Goal: Check status: Check status

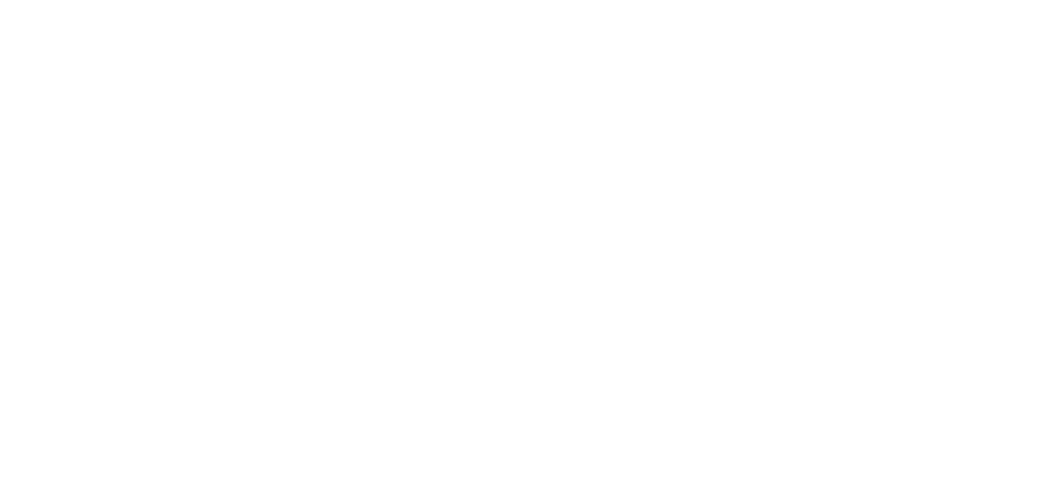
drag, startPoint x: 406, startPoint y: 16, endPoint x: 342, endPoint y: 21, distance: 64.0
click at [342, 5] on html at bounding box center [527, 2] width 1055 height 5
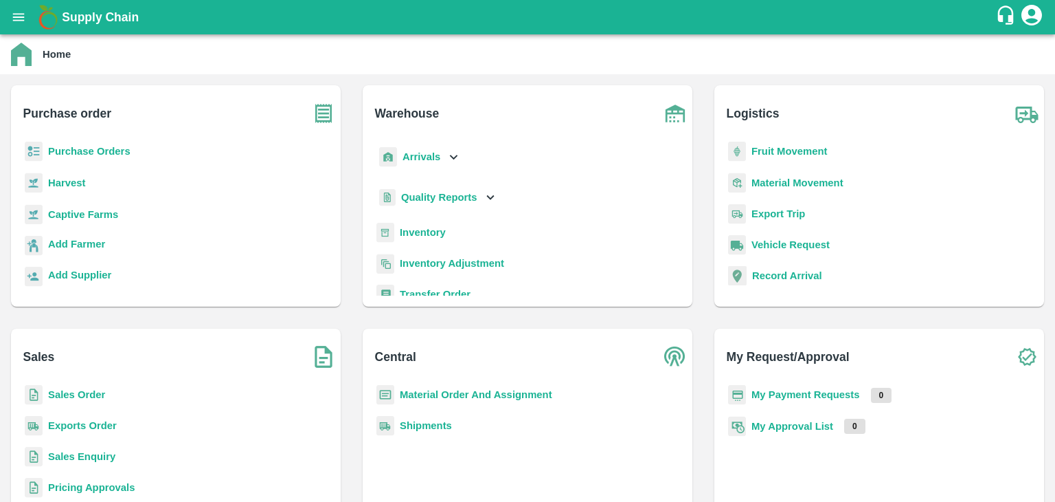
click at [89, 394] on b "Sales Order" at bounding box center [76, 394] width 57 height 11
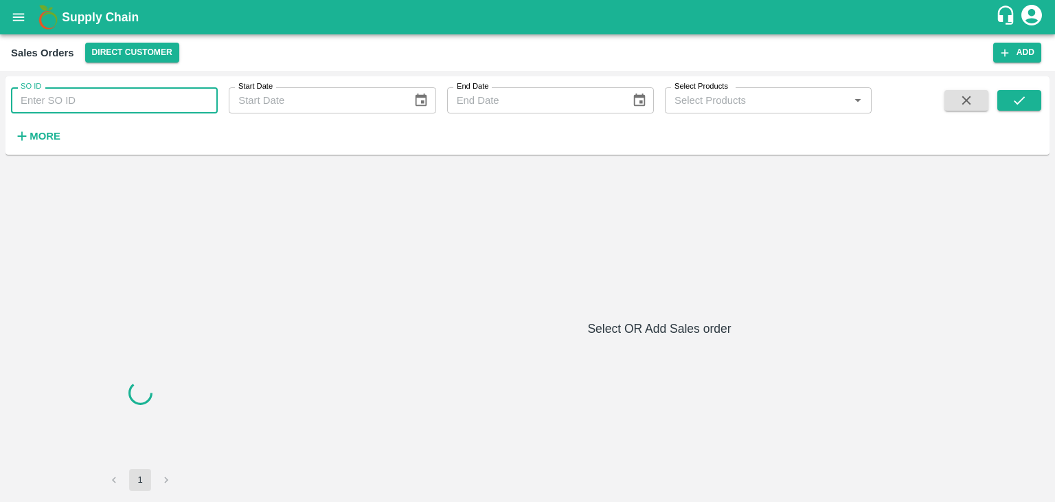
click at [179, 97] on input "SO ID" at bounding box center [114, 100] width 207 height 26
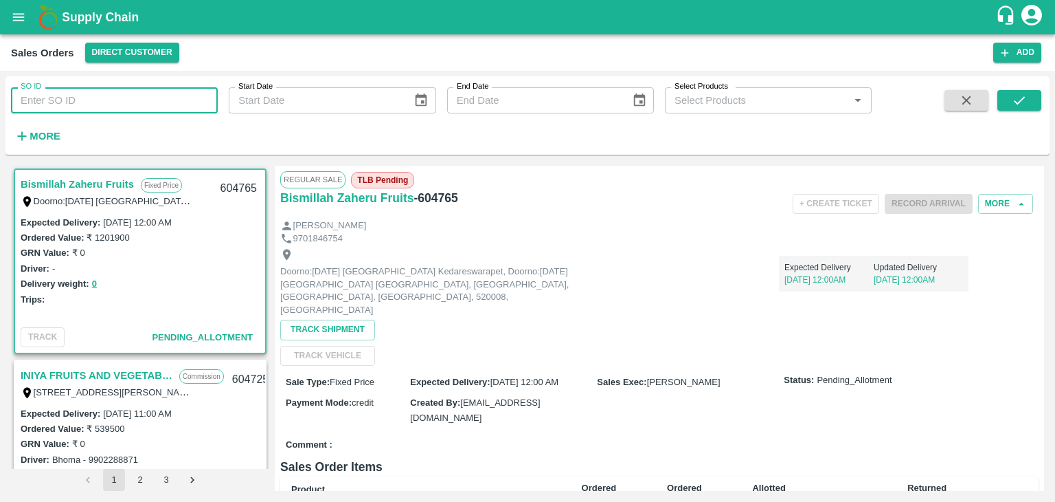
click at [92, 108] on input "SO ID" at bounding box center [114, 100] width 207 height 26
click at [93, 93] on input "SO ID" at bounding box center [114, 100] width 207 height 26
click at [164, 101] on input "SO ID" at bounding box center [114, 100] width 207 height 26
paste input "604364"
type input "604364"
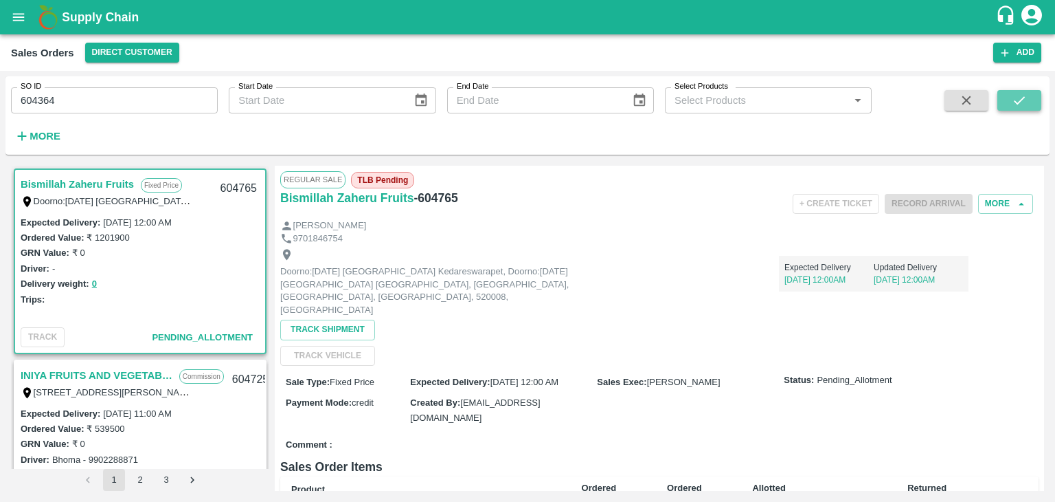
click at [1025, 108] on icon "submit" at bounding box center [1019, 100] width 15 height 15
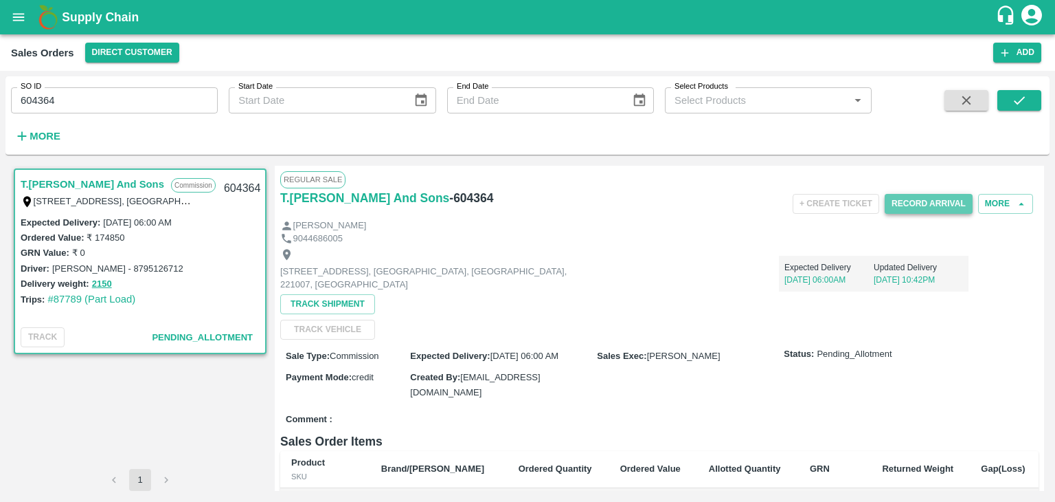
click at [905, 207] on button "Record Arrival" at bounding box center [929, 204] width 88 height 20
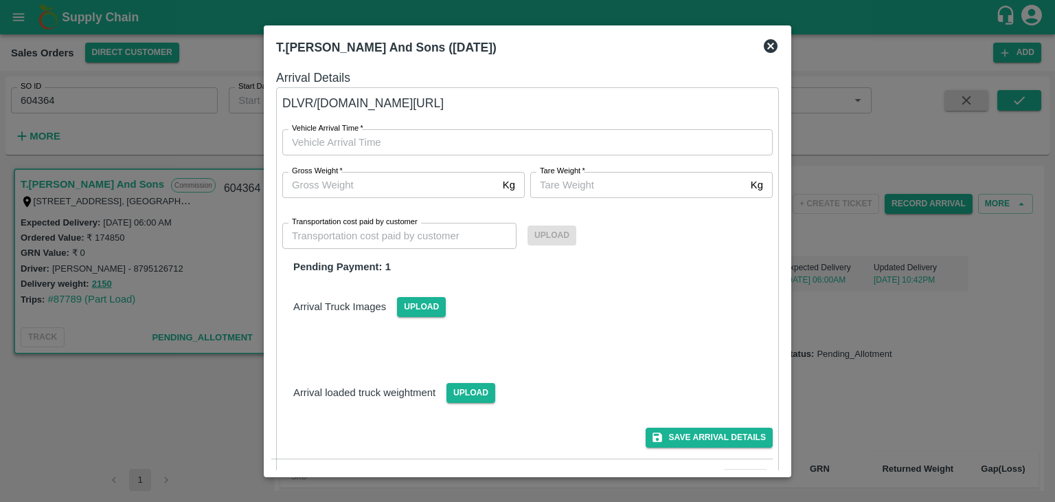
click at [774, 41] on icon at bounding box center [771, 46] width 14 height 14
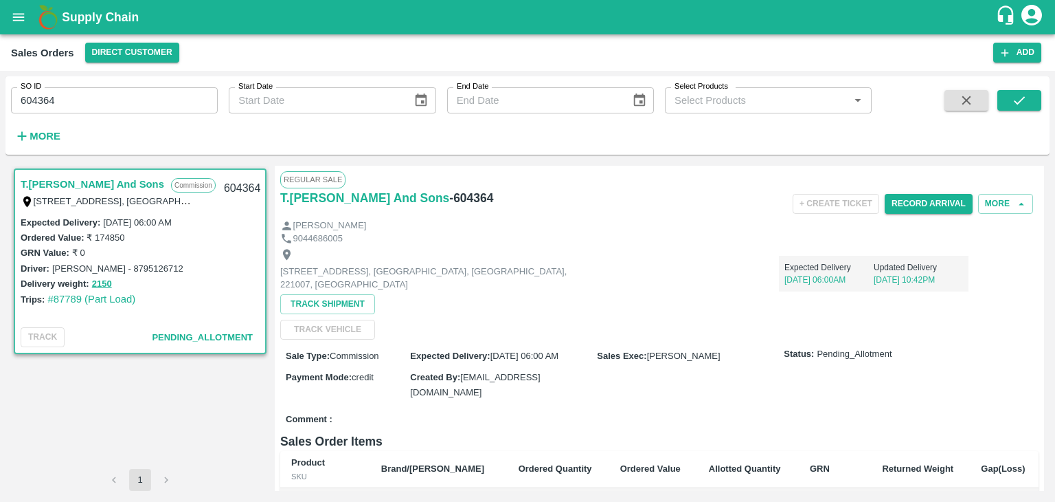
drag, startPoint x: 856, startPoint y: 279, endPoint x: 781, endPoint y: 278, distance: 75.6
click at [781, 278] on div "Expected Delivery 14 Sep, 06:00AM Updated Delivery 10 Sep, 10:42PM" at bounding box center [874, 274] width 190 height 36
click at [618, 311] on div "Shop No B 27 , , Pahariya fruit mandi, Pahariya , Varanasi, U.P 221007, Varanas…" at bounding box center [659, 292] width 759 height 95
drag, startPoint x: 490, startPoint y: 199, endPoint x: 441, endPoint y: 201, distance: 48.8
click at [441, 201] on div "T.Kishore Kapoor And Sons - 604364" at bounding box center [406, 197] width 253 height 19
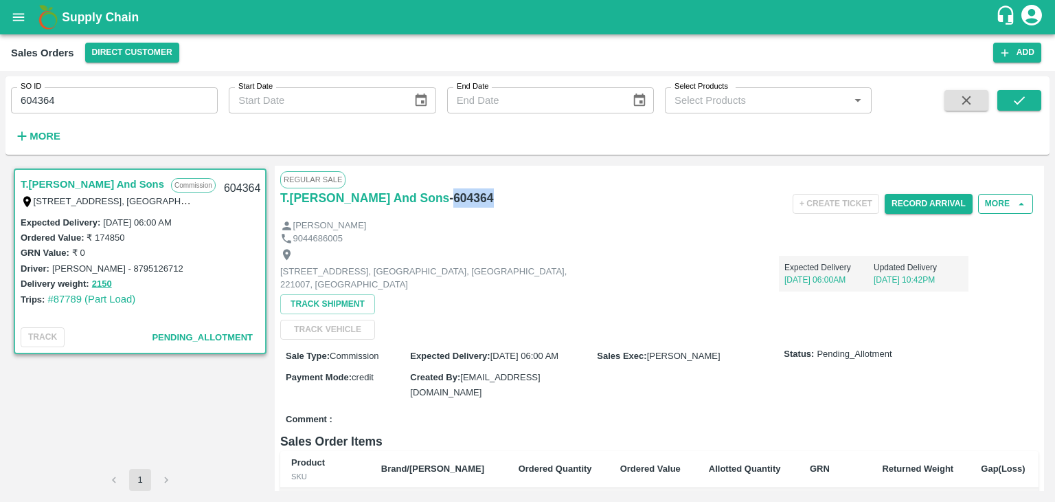
click at [1016, 203] on icon "button" at bounding box center [1022, 204] width 12 height 12
click at [833, 215] on div "+ Create Ticket Record Arrival More" at bounding box center [786, 203] width 506 height 31
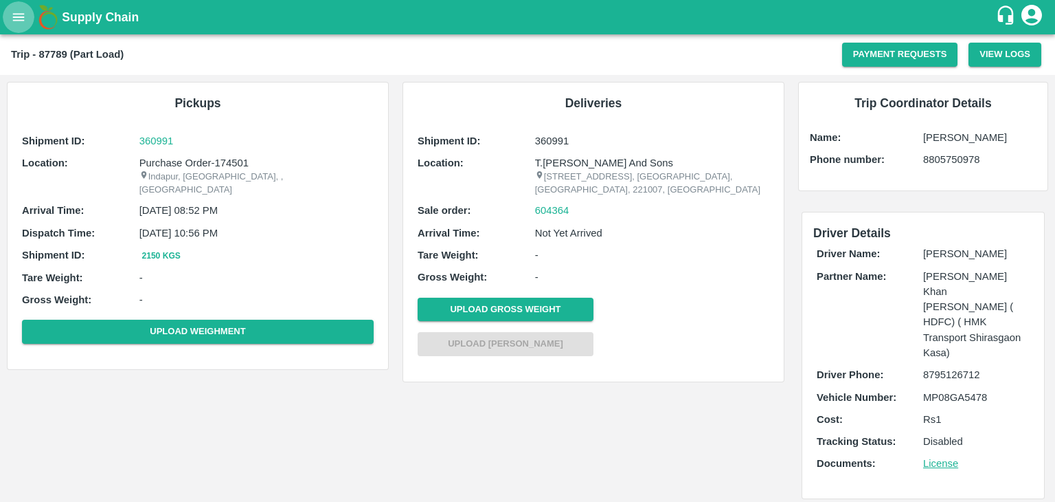
click at [13, 20] on icon "open drawer" at bounding box center [19, 17] width 12 height 8
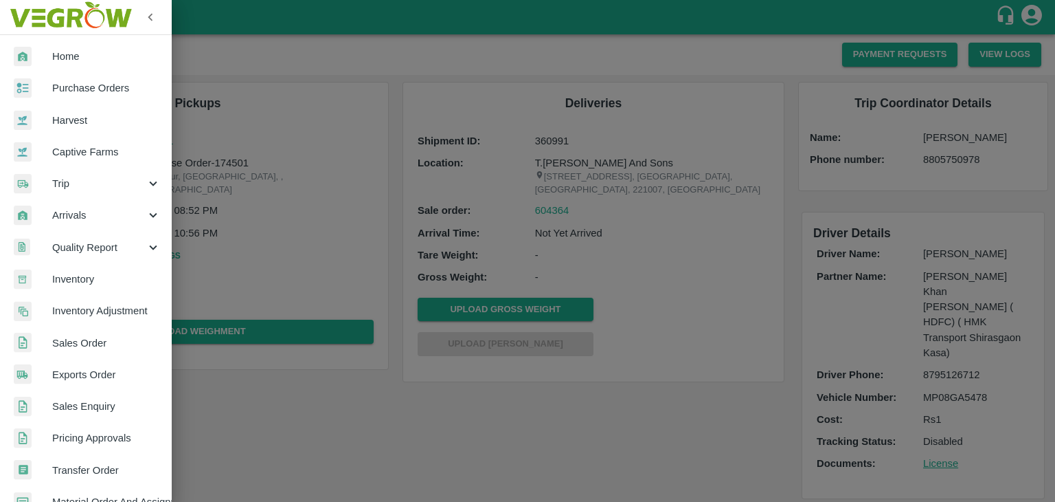
click at [363, 183] on div at bounding box center [527, 251] width 1055 height 502
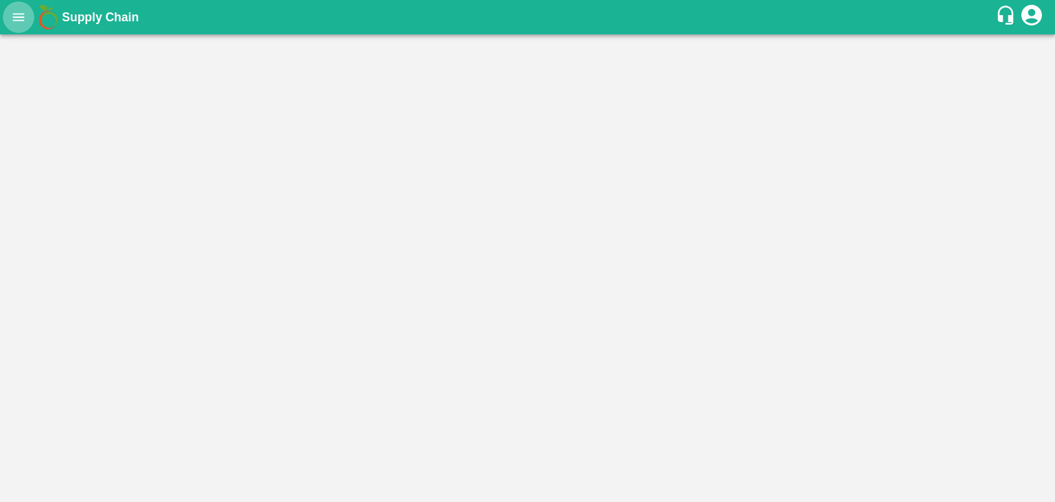
click at [20, 24] on icon "open drawer" at bounding box center [18, 17] width 15 height 15
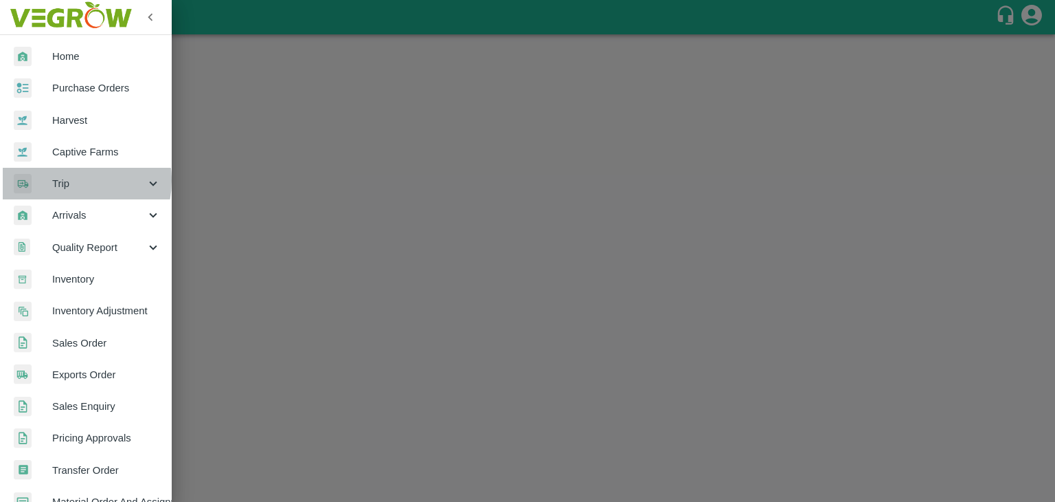
click at [71, 181] on span "Trip" at bounding box center [98, 183] width 93 height 15
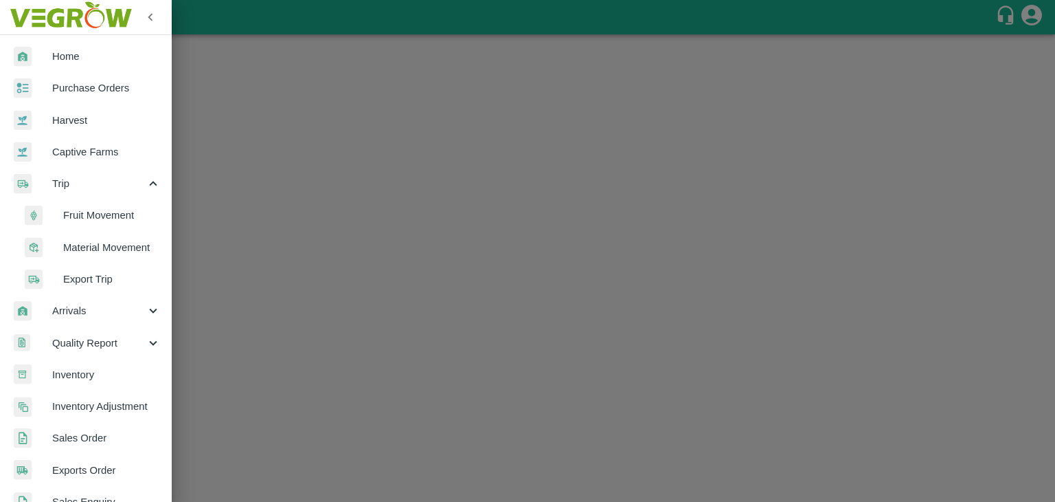
click at [99, 220] on span "Fruit Movement" at bounding box center [112, 215] width 98 height 15
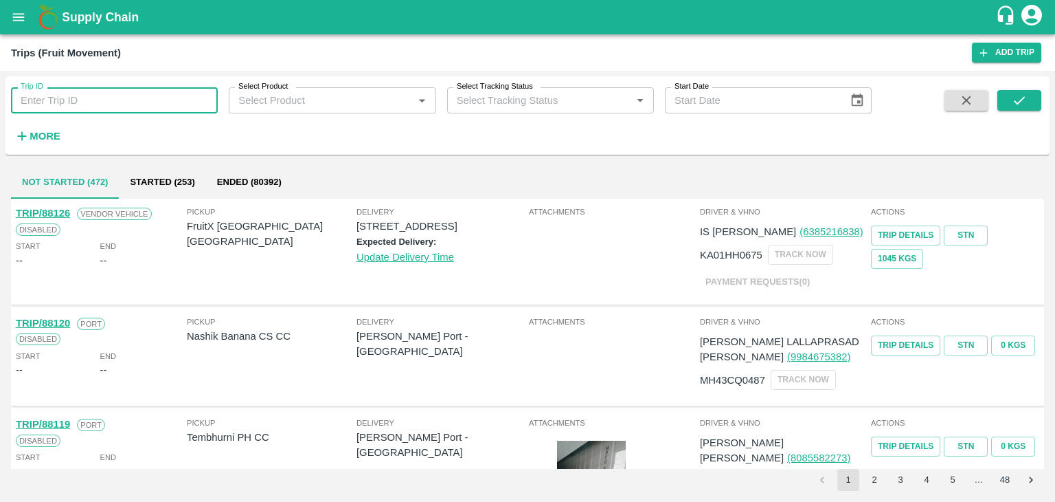
click at [93, 90] on input "Trip ID" at bounding box center [114, 100] width 207 height 26
type input "87789"
click at [1017, 91] on button "submit" at bounding box center [1020, 100] width 44 height 21
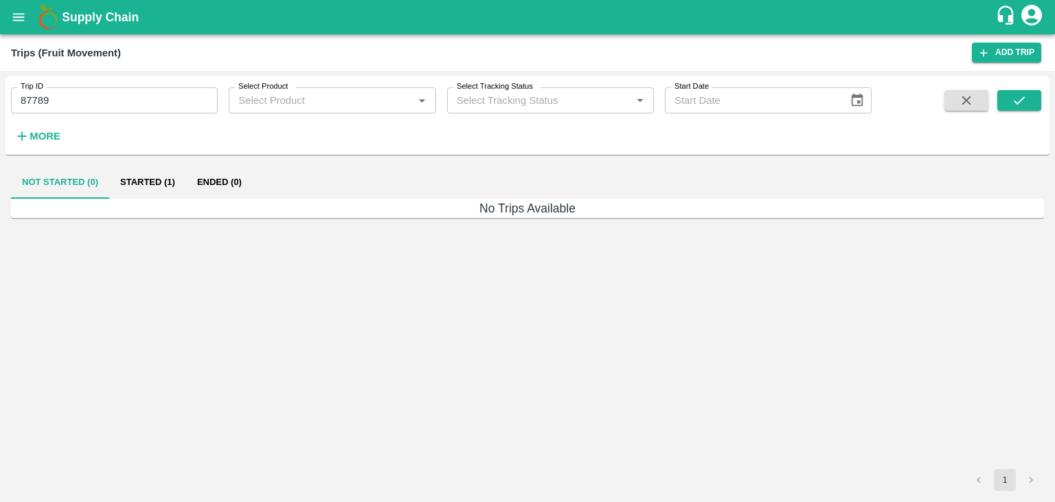
click at [164, 183] on button "Started (1)" at bounding box center [147, 182] width 77 height 33
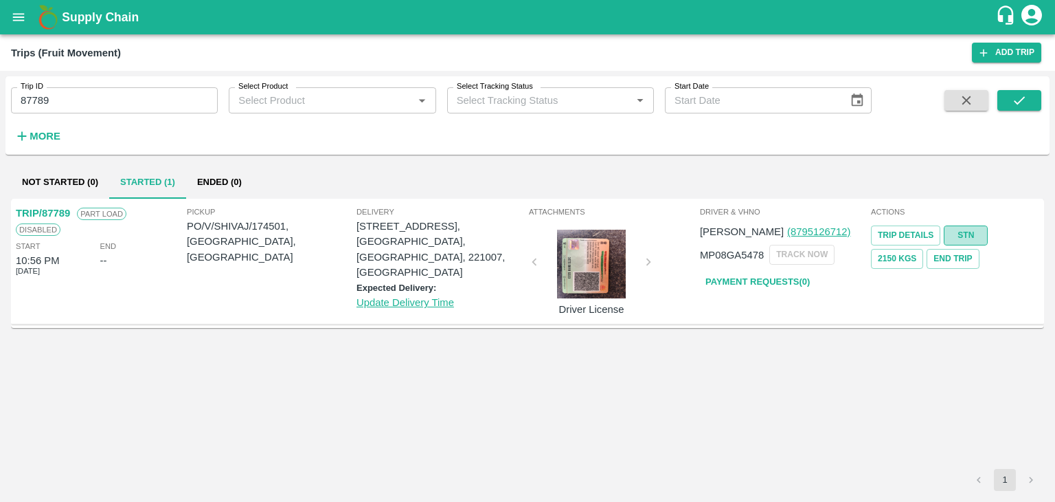
click at [972, 235] on link "STN" at bounding box center [966, 235] width 44 height 20
click at [14, 16] on icon "open drawer" at bounding box center [18, 17] width 15 height 15
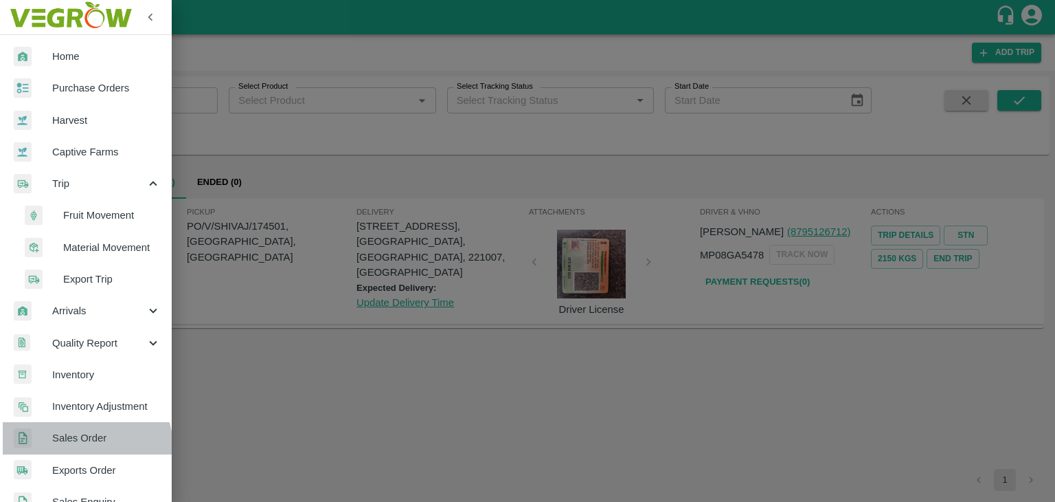
click at [81, 447] on link "Sales Order" at bounding box center [86, 438] width 172 height 32
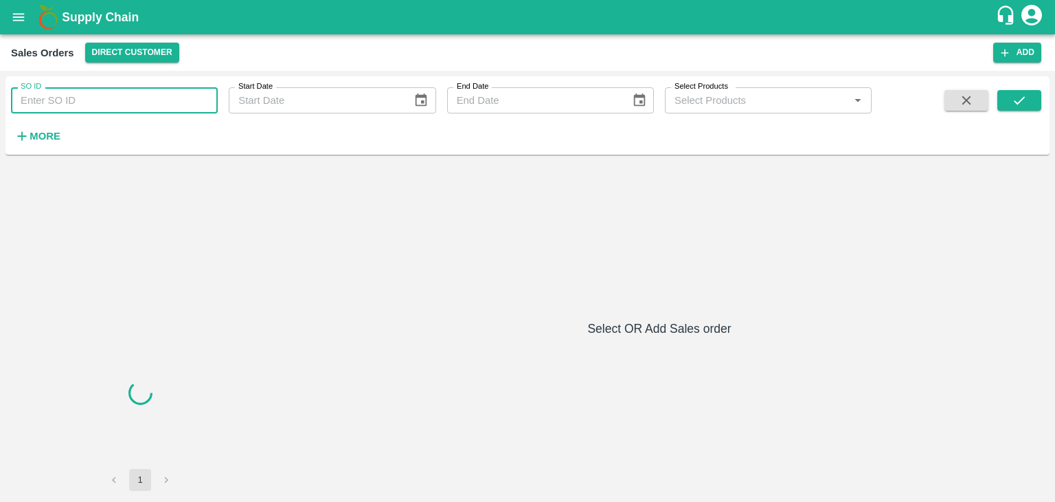
click at [97, 97] on input "SO ID" at bounding box center [114, 100] width 207 height 26
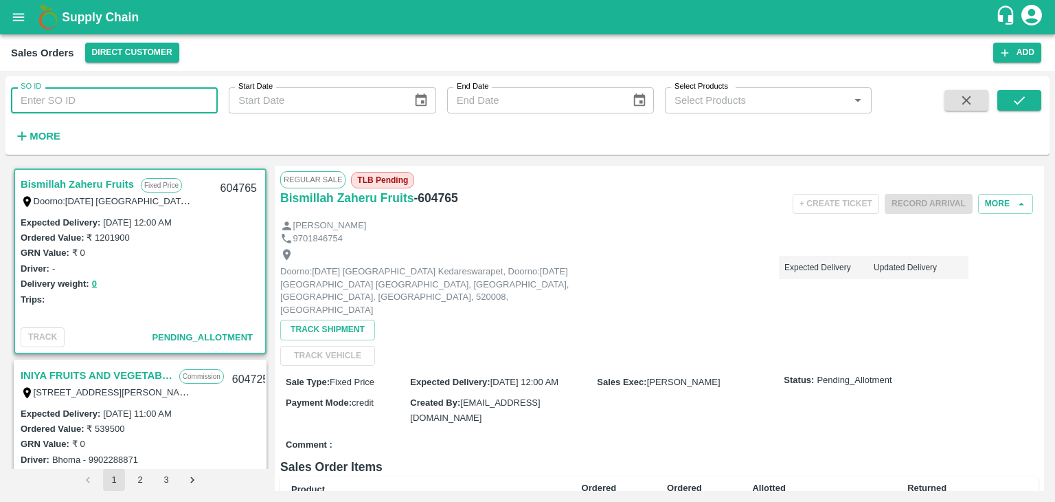
click at [97, 97] on input "SO ID" at bounding box center [114, 100] width 207 height 26
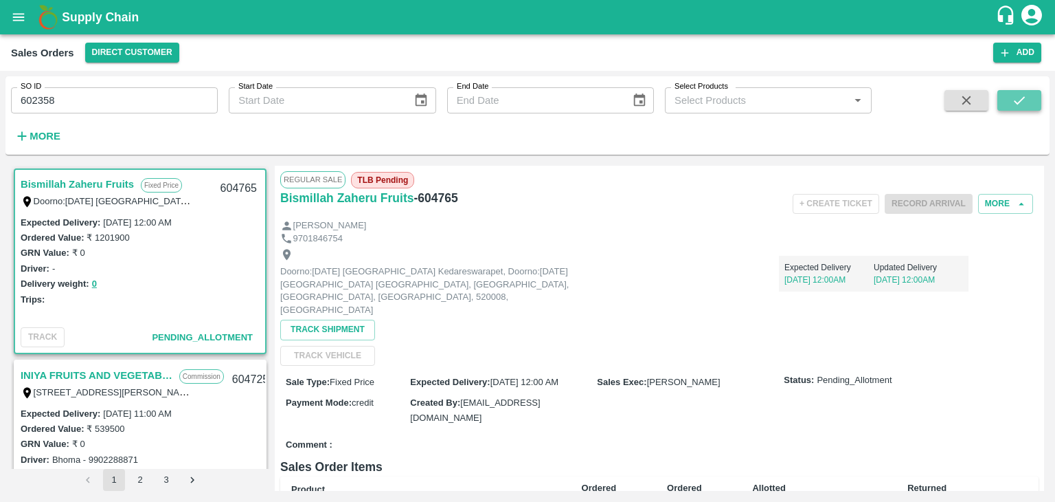
click at [1019, 102] on icon "submit" at bounding box center [1019, 100] width 11 height 8
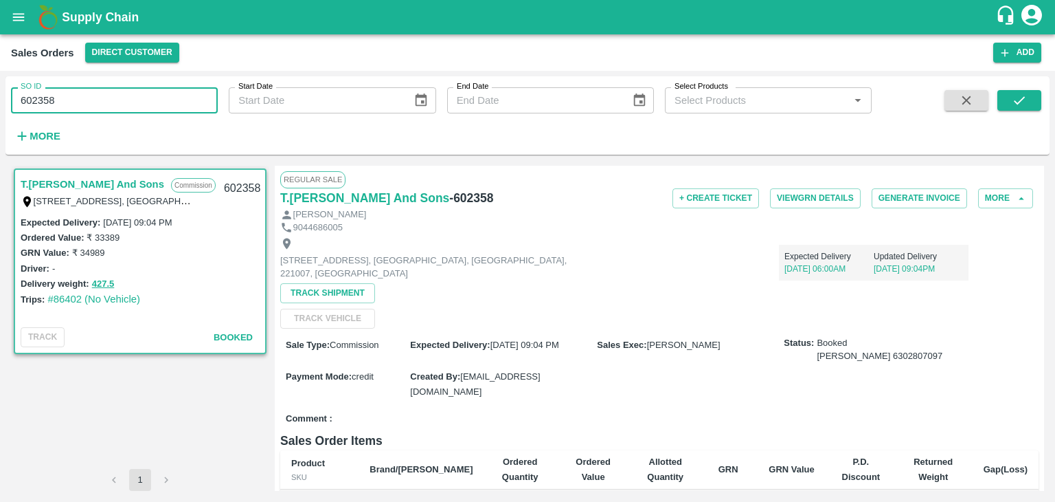
click at [65, 101] on input "602358" at bounding box center [114, 100] width 207 height 26
paste input "text"
type input "604364"
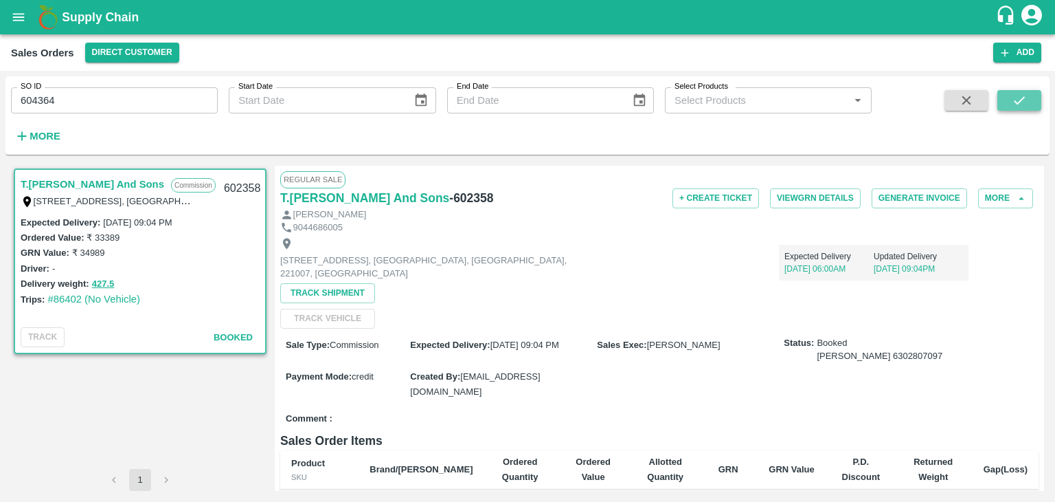
click at [1025, 110] on button "submit" at bounding box center [1020, 100] width 44 height 21
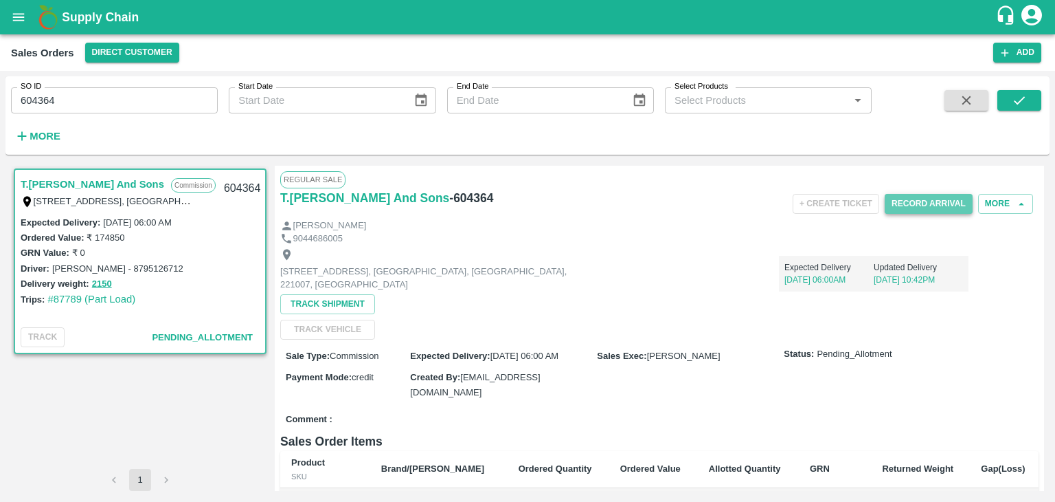
click at [908, 203] on button "Record Arrival" at bounding box center [929, 204] width 88 height 20
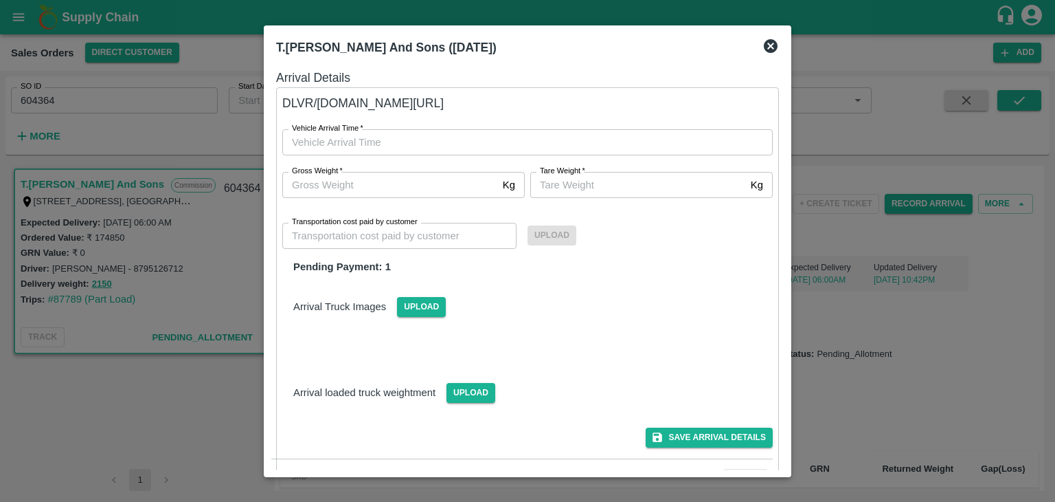
click at [763, 47] on icon at bounding box center [771, 46] width 16 height 16
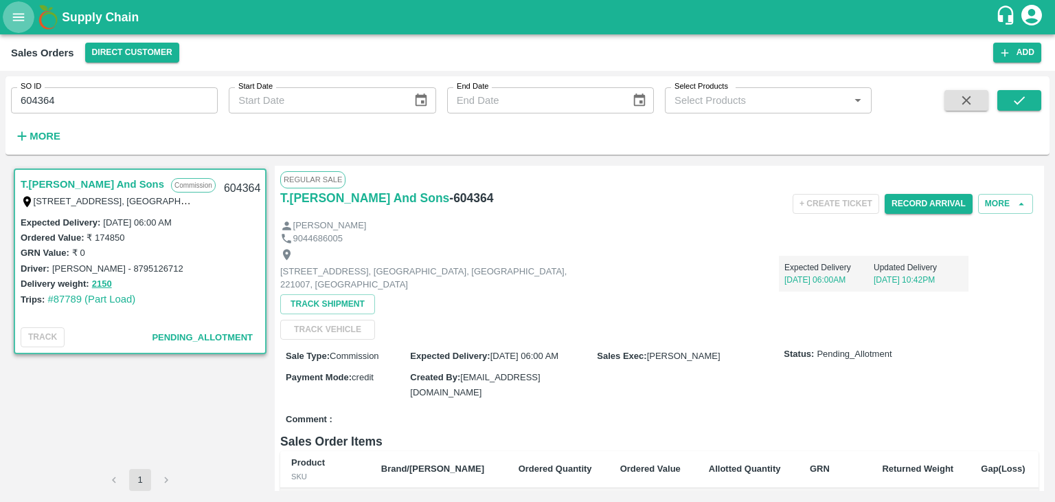
click at [11, 16] on icon "open drawer" at bounding box center [18, 17] width 15 height 15
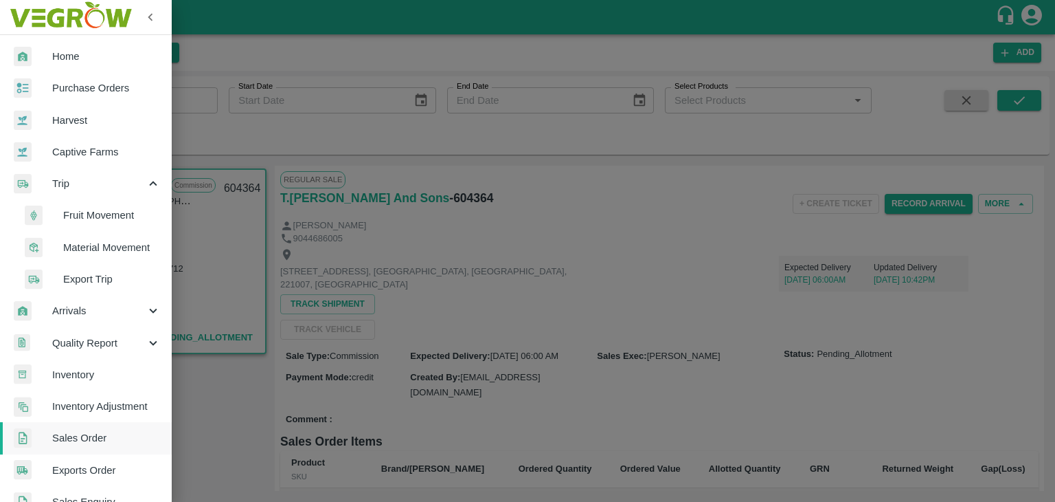
click at [107, 61] on span "Home" at bounding box center [106, 56] width 109 height 15
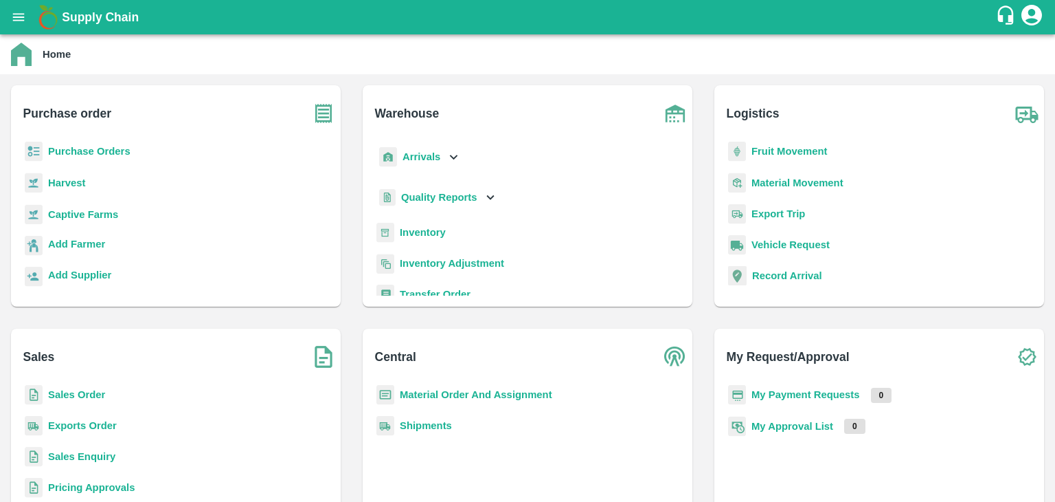
click at [93, 389] on b "Sales Order" at bounding box center [76, 394] width 57 height 11
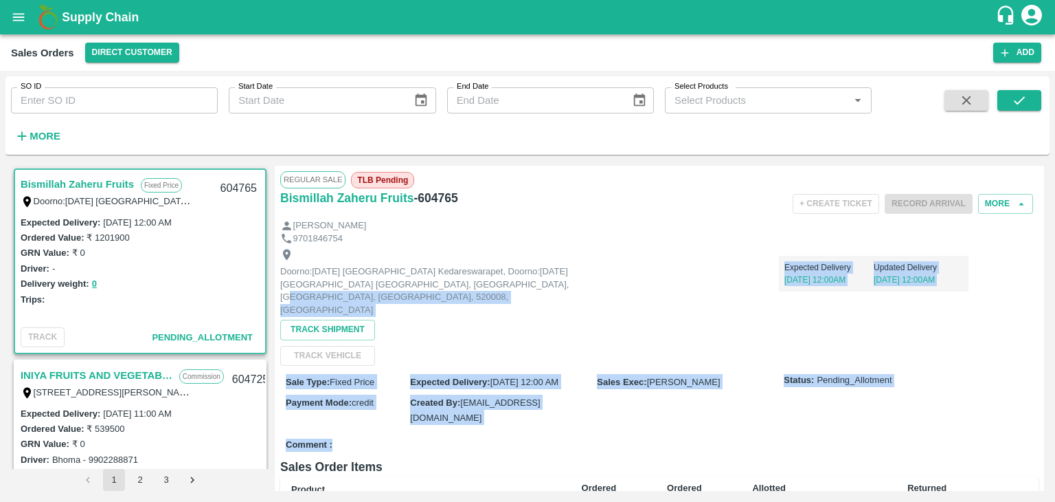
drag, startPoint x: 337, startPoint y: 421, endPoint x: 557, endPoint y: 285, distance: 258.2
click at [557, 285] on div "Regular Sale TLB Pending Bismillah Zaheru Fruits - 604765 + Create Ticket Recor…" at bounding box center [660, 328] width 770 height 325
click at [641, 300] on div "Expected Delivery [DATE] 12:00AM Updated Delivery [DATE] 12:00AM" at bounding box center [779, 282] width 379 height 75
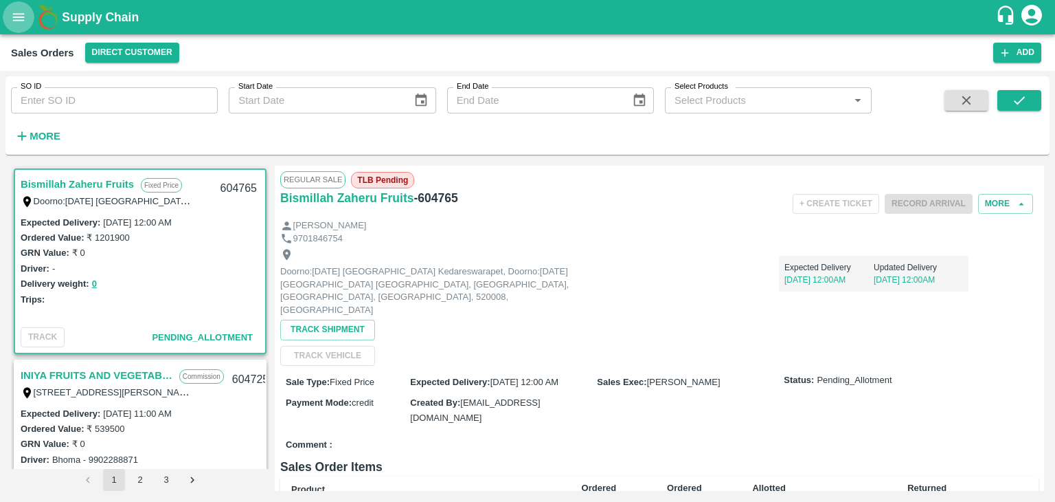
click at [15, 21] on icon "open drawer" at bounding box center [18, 17] width 15 height 15
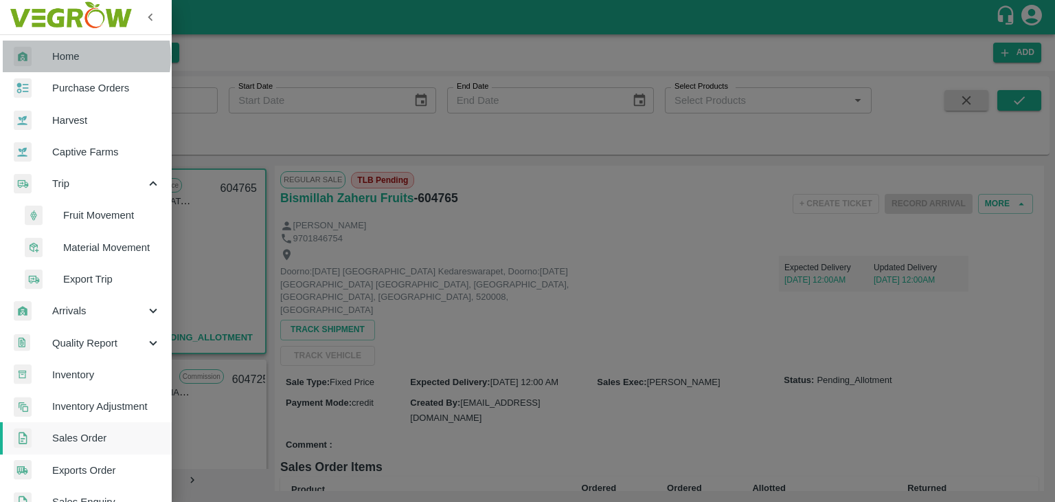
click at [75, 57] on span "Home" at bounding box center [106, 56] width 109 height 15
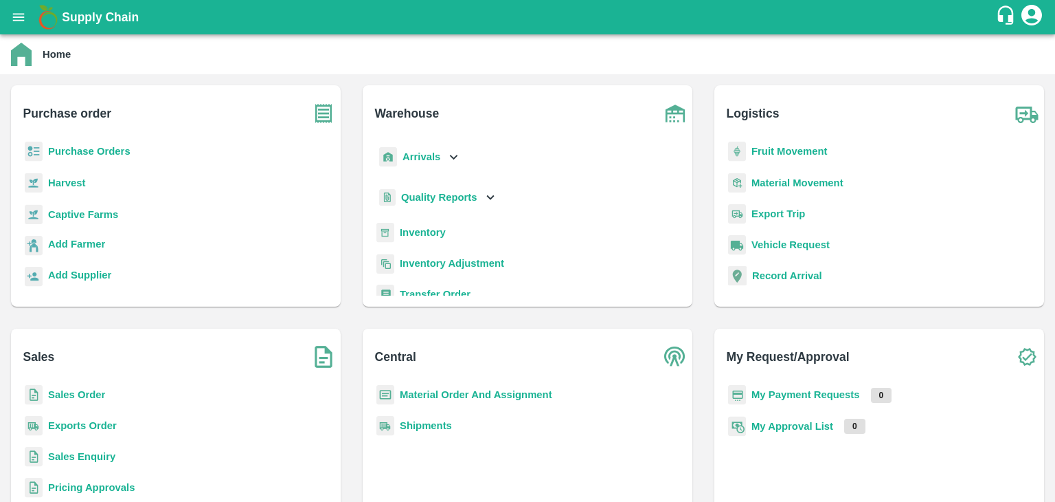
scroll to position [59, 0]
